Goal: Information Seeking & Learning: Learn about a topic

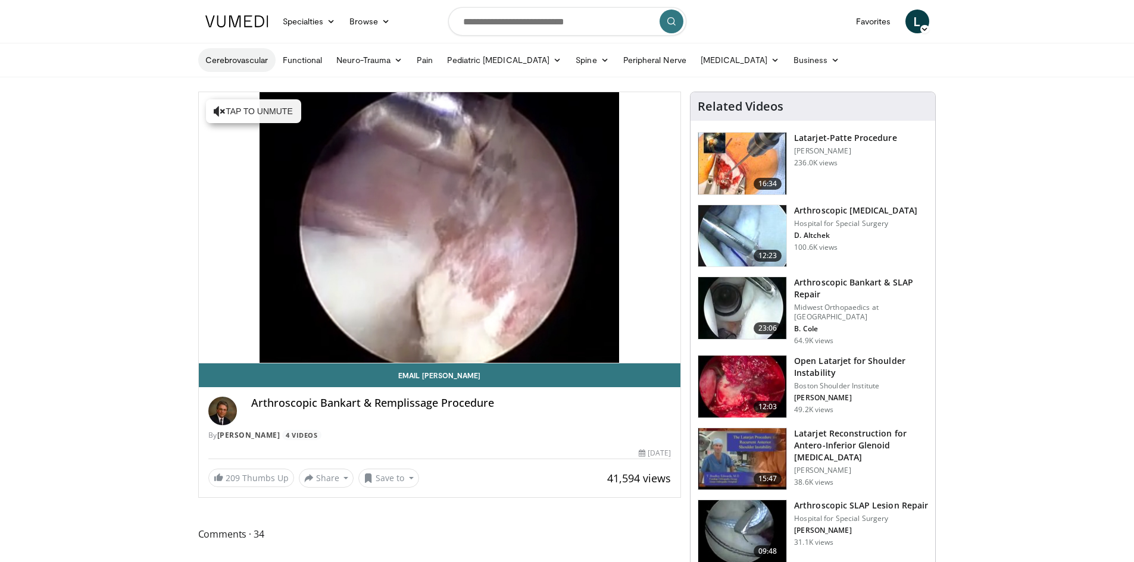
click at [251, 59] on link "Cerebrovascular" at bounding box center [236, 60] width 77 height 24
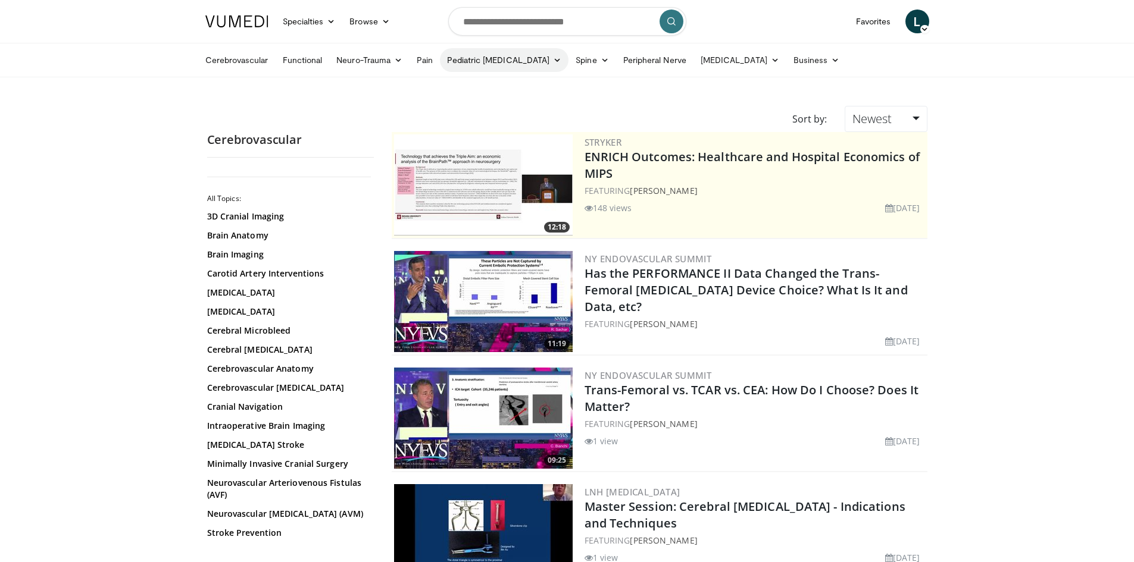
click at [531, 63] on link "Pediatric [MEDICAL_DATA]" at bounding box center [504, 60] width 129 height 24
click at [771, 61] on icon at bounding box center [775, 60] width 8 height 8
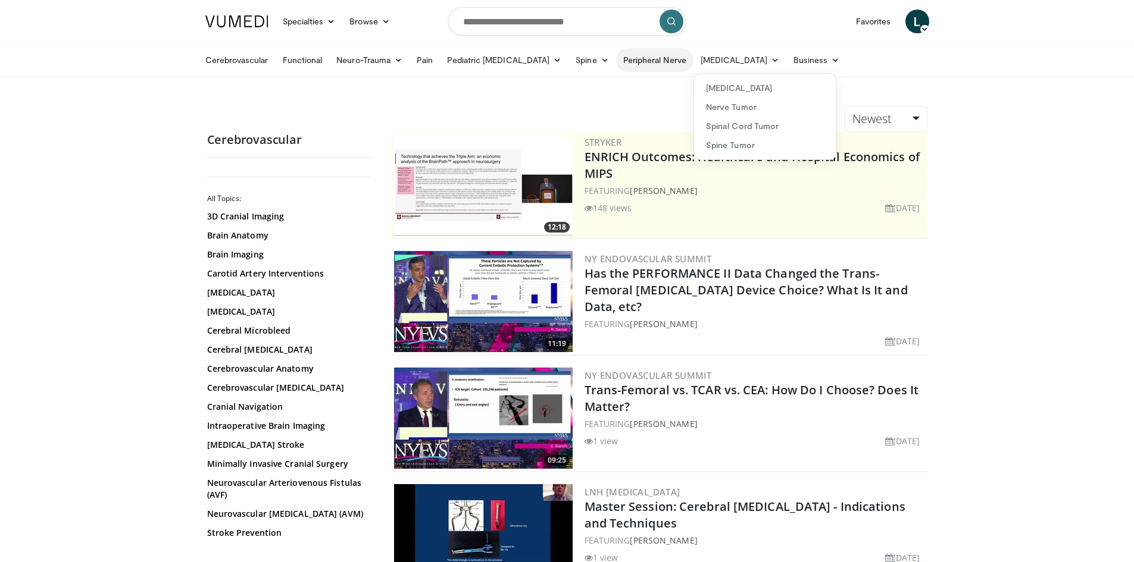
click at [665, 65] on link "Peripheral Nerve" at bounding box center [654, 60] width 77 height 24
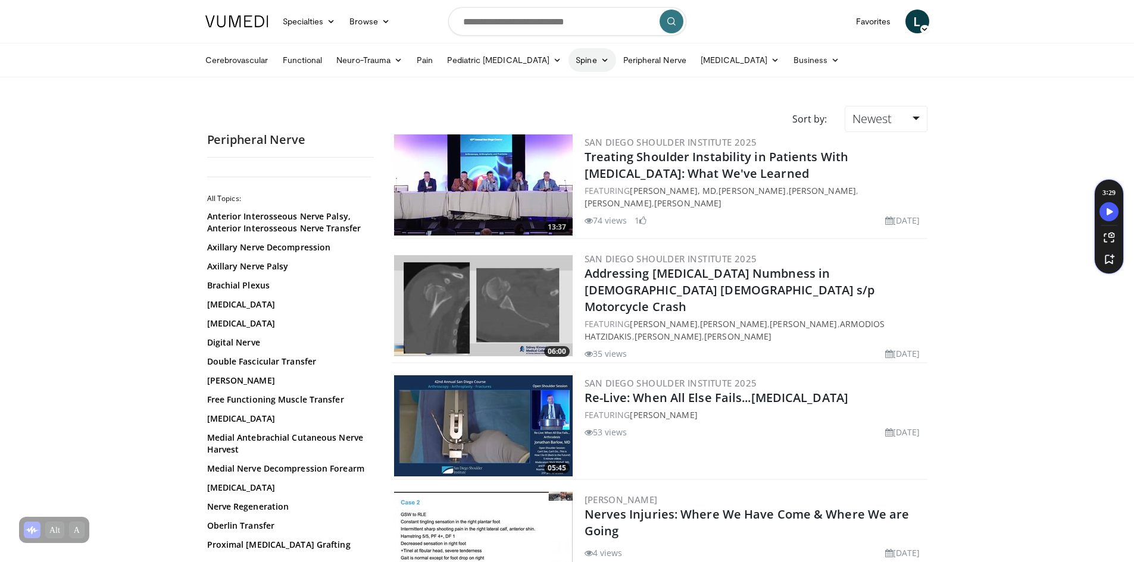
click at [577, 64] on link "Spine" at bounding box center [591, 60] width 47 height 24
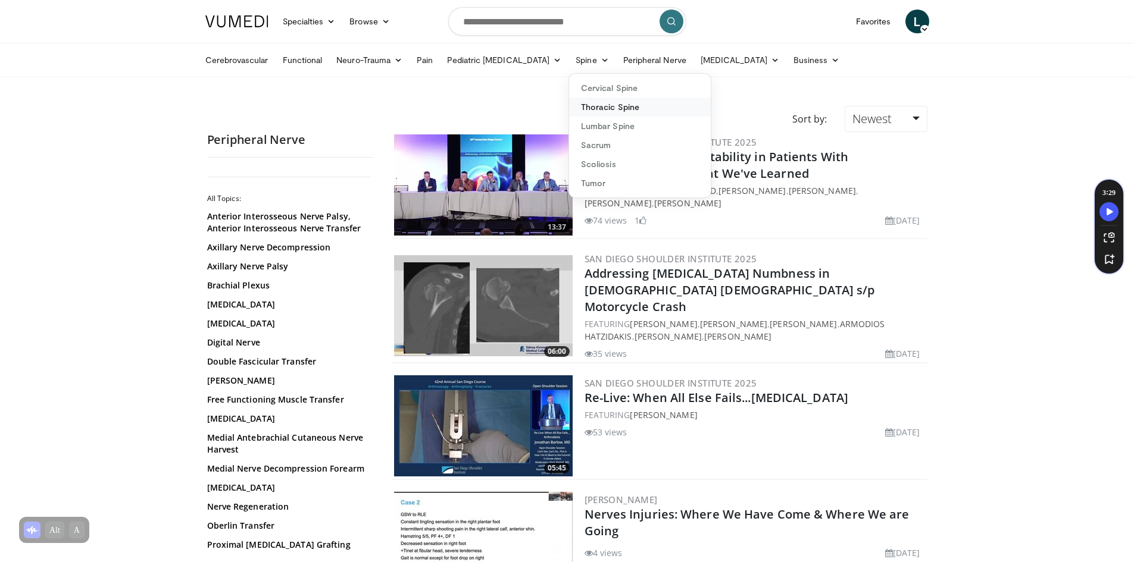
click at [586, 107] on link "Thoracic Spine" at bounding box center [640, 107] width 142 height 19
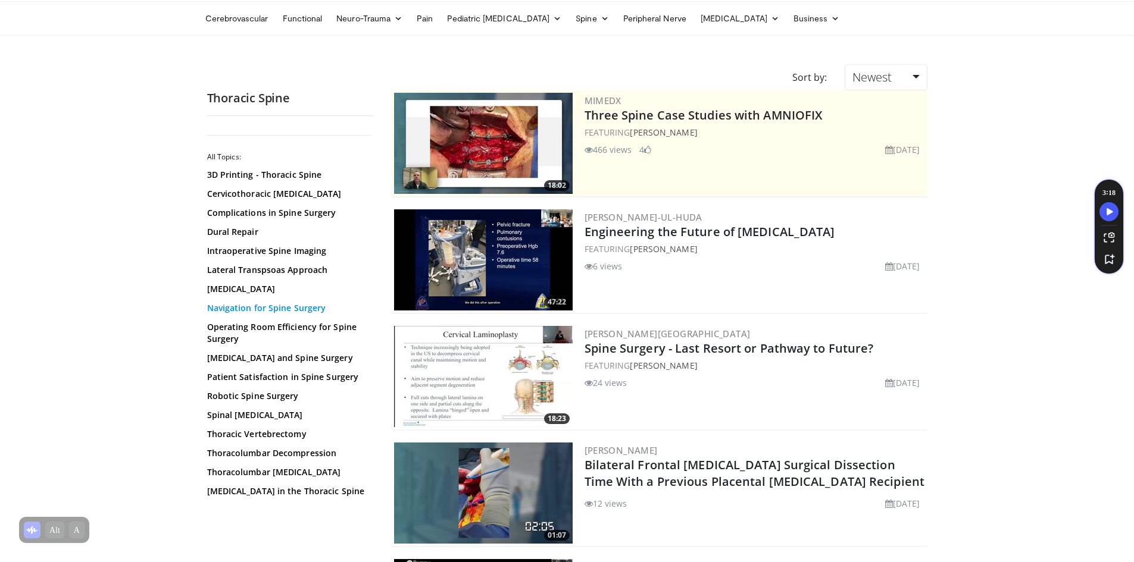
scroll to position [60, 0]
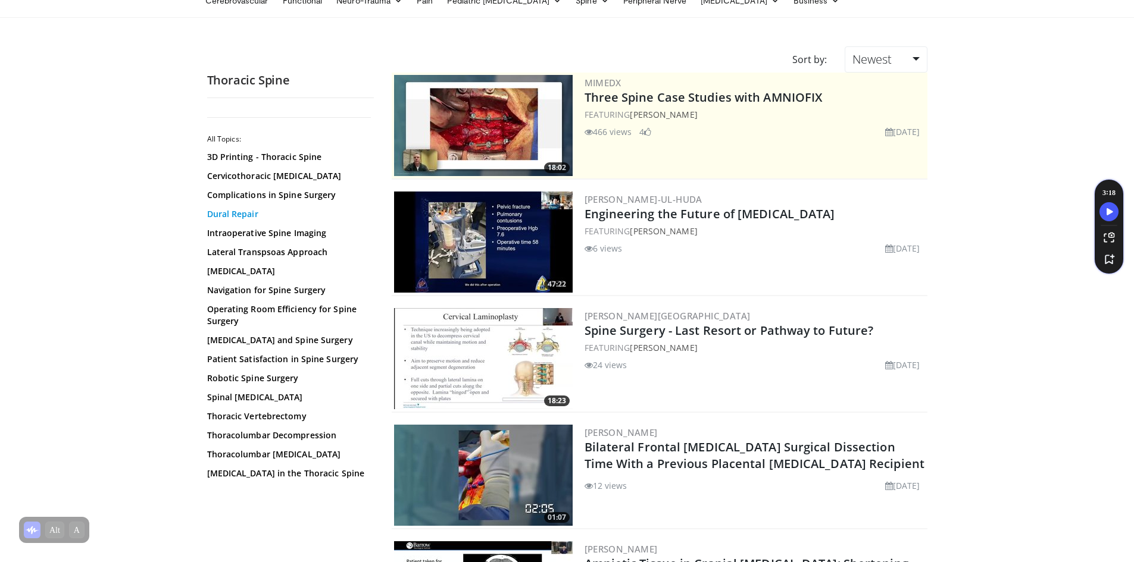
click at [249, 217] on link "Dural Repair" at bounding box center [287, 214] width 161 height 12
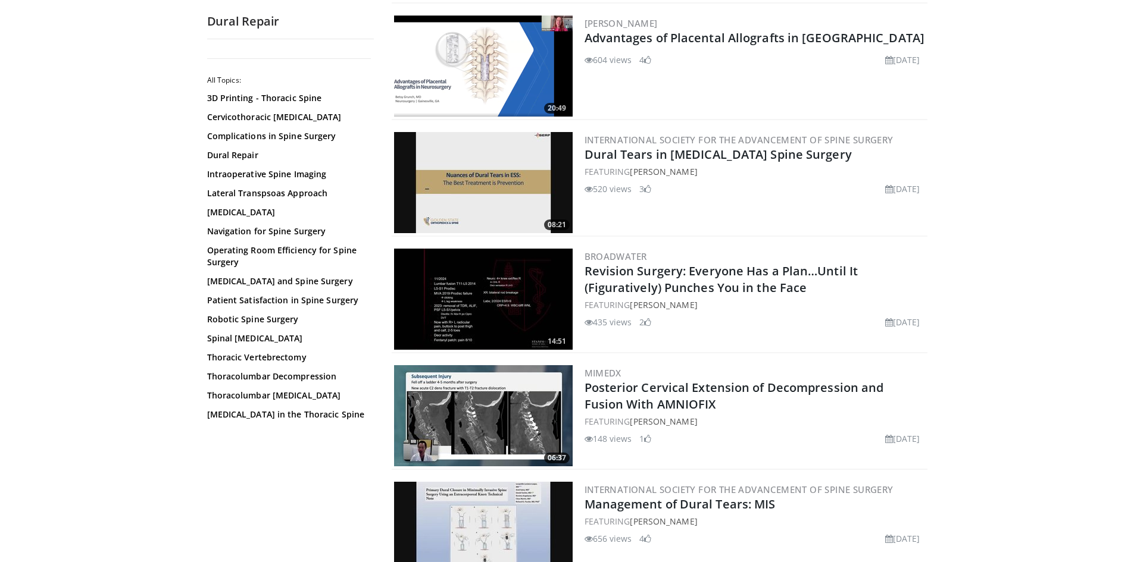
scroll to position [417, 0]
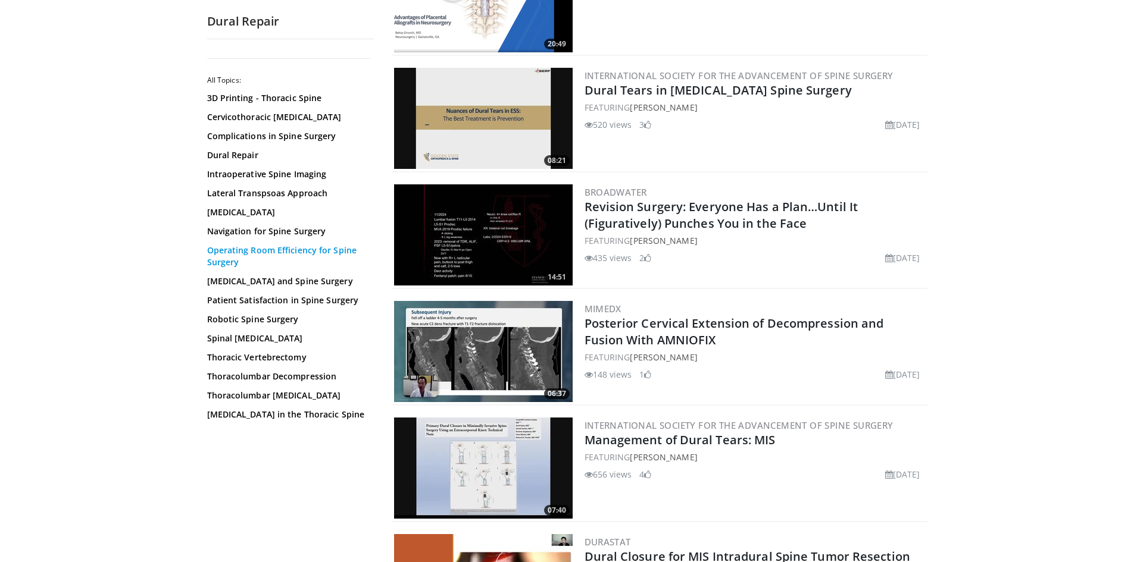
click at [274, 255] on link "Operating Room Efficiency for Spine Surgery" at bounding box center [287, 257] width 161 height 24
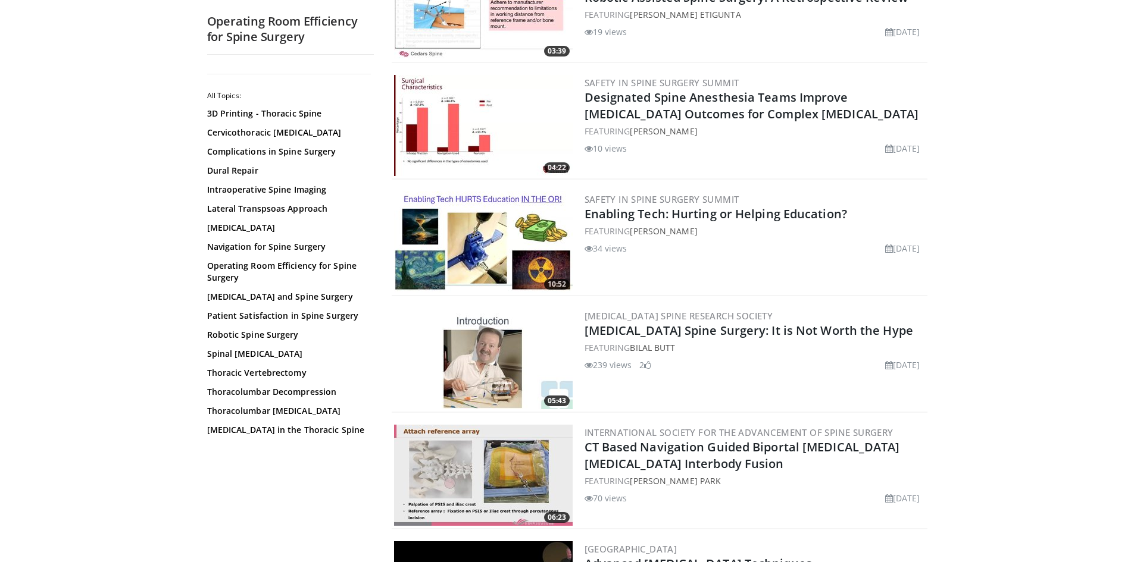
scroll to position [417, 0]
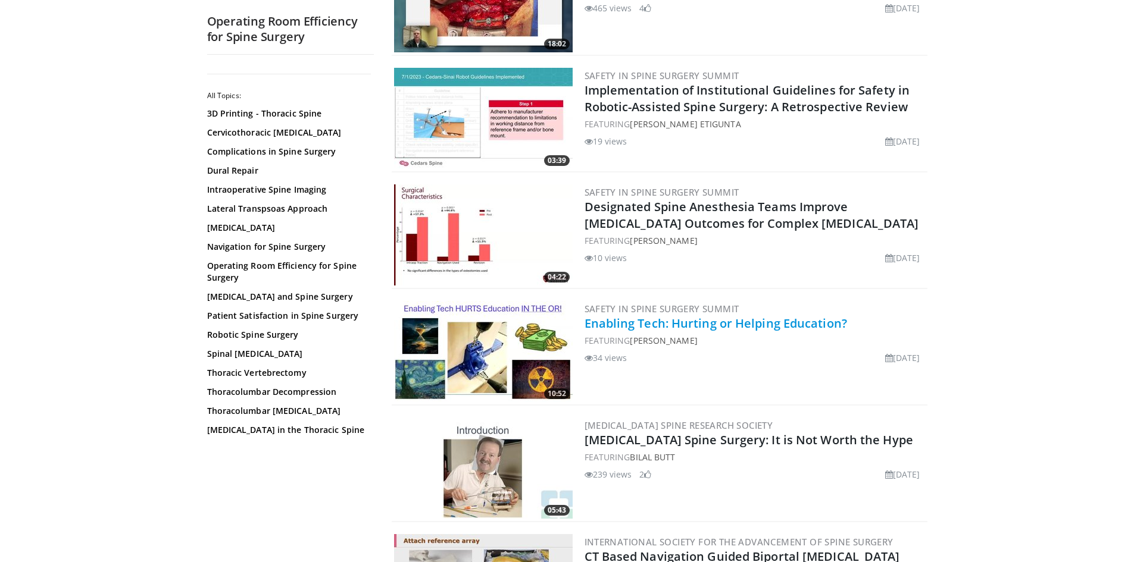
click at [718, 323] on link "Enabling Tech: Hurting or Helping Education?" at bounding box center [715, 323] width 262 height 16
